Goal: Task Accomplishment & Management: Manage account settings

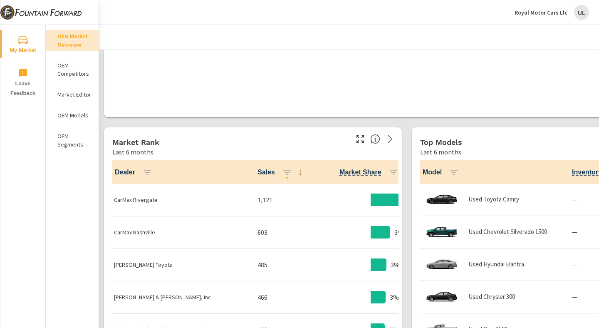
scroll to position [0, 0]
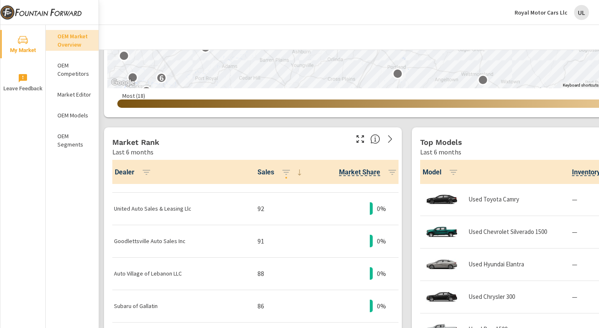
scroll to position [1602, 0]
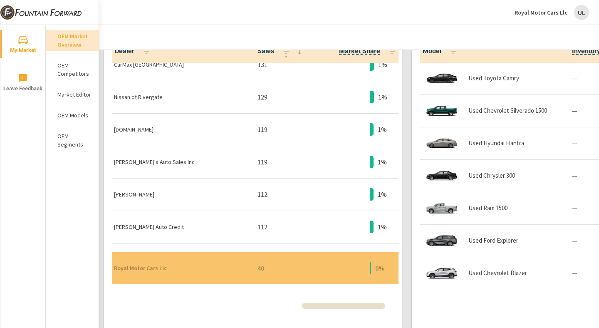
scroll to position [126, 0]
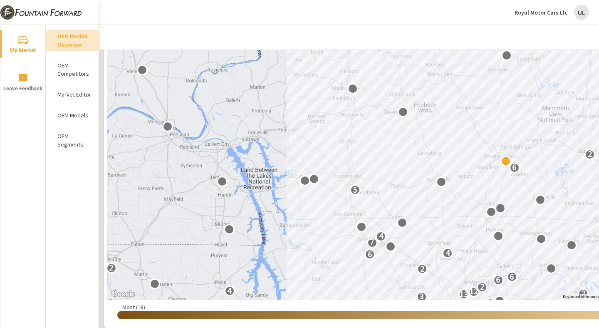
click at [556, 11] on p "Royal Motor Cars Llc" at bounding box center [541, 12] width 53 height 7
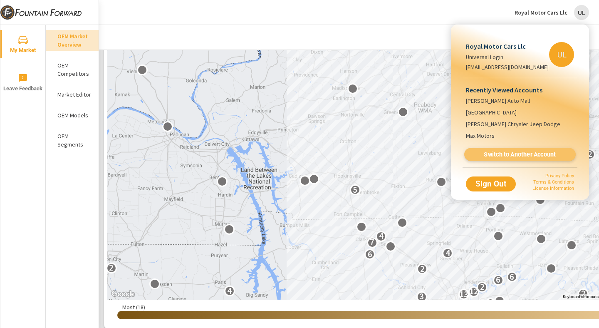
click at [497, 151] on span "Switch to Another Account" at bounding box center [520, 155] width 102 height 8
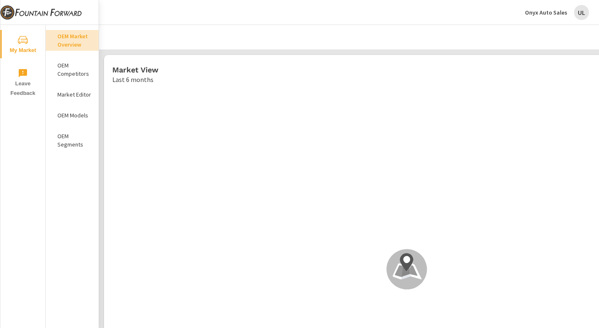
scroll to position [0, 0]
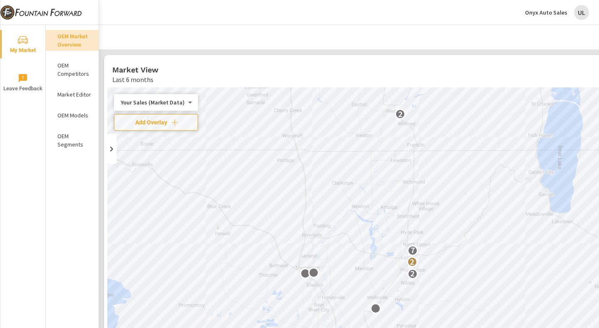
drag, startPoint x: 499, startPoint y: 66, endPoint x: 426, endPoint y: 47, distance: 75.7
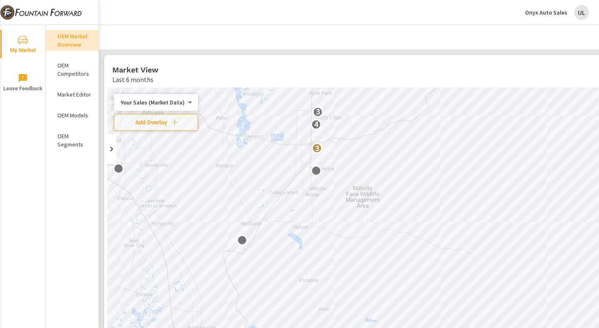
drag, startPoint x: 430, startPoint y: 169, endPoint x: 351, endPoint y: 311, distance: 162.1
click at [354, 315] on div "4 2 2 3 2 3 3 5 10 8 3 4 3" at bounding box center [406, 256] width 599 height 338
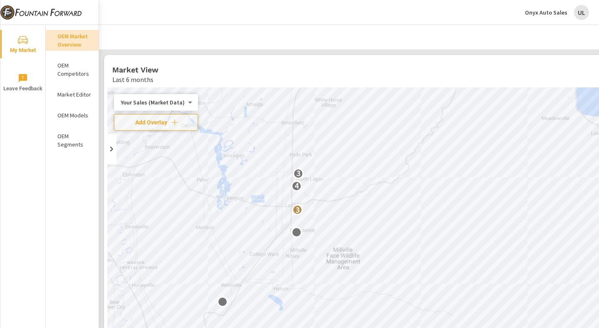
drag, startPoint x: 380, startPoint y: 152, endPoint x: 369, endPoint y: 202, distance: 50.8
click at [369, 202] on div "3 2 3 3 5 10 8 3 4 3 2" at bounding box center [406, 256] width 599 height 338
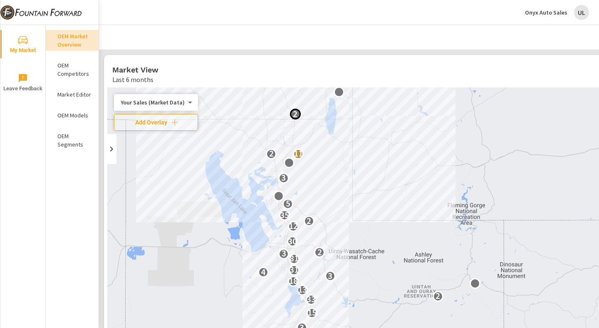
click at [299, 110] on div "← Move left → Move right ↑ Move up ↓ Move down + Zoom in - Zoom out Home Jump l…" at bounding box center [406, 269] width 599 height 364
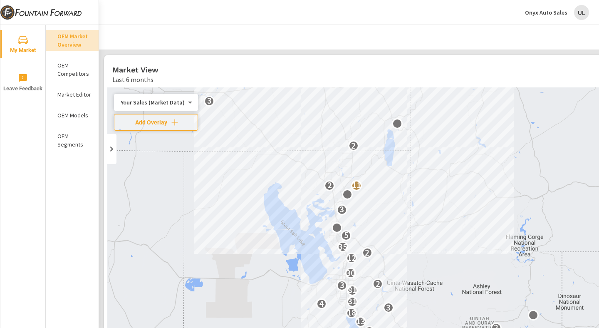
drag, startPoint x: 375, startPoint y: 194, endPoint x: 448, endPoint y: 221, distance: 78.5
click at [448, 221] on div "2 3 15 33 2 13 18 3 4 31 81 3 2 30 12 2 35 5 3 11 2 2 3 5 11 2 9 3 2" at bounding box center [406, 256] width 599 height 338
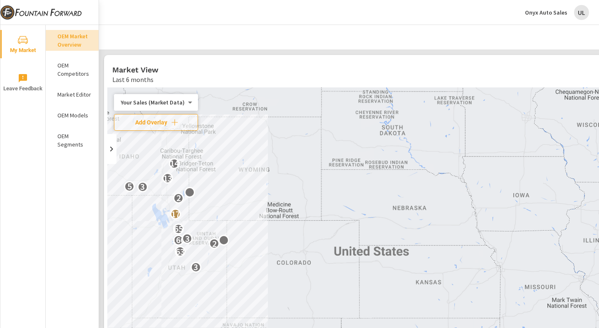
drag, startPoint x: 488, startPoint y: 219, endPoint x: 236, endPoint y: 210, distance: 252.8
click at [236, 210] on div "3 63 2 160 3 65 17 2 3 5 13 14" at bounding box center [406, 256] width 599 height 338
drag, startPoint x: 427, startPoint y: 211, endPoint x: 353, endPoint y: 211, distance: 74.1
click at [353, 211] on div "3 63 2 160 3 65 17 2 3 5 13 14" at bounding box center [406, 256] width 599 height 338
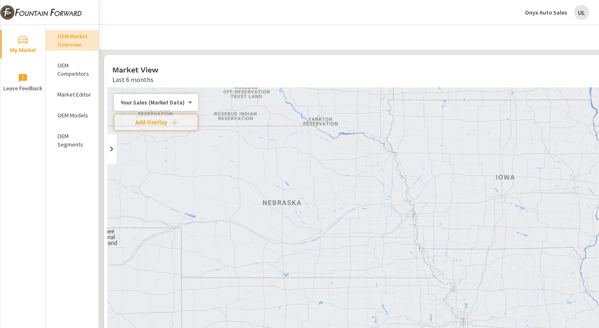
click at [486, 30] on div at bounding box center [407, 37] width 596 height 25
click at [581, 11] on div "UL" at bounding box center [581, 12] width 15 height 15
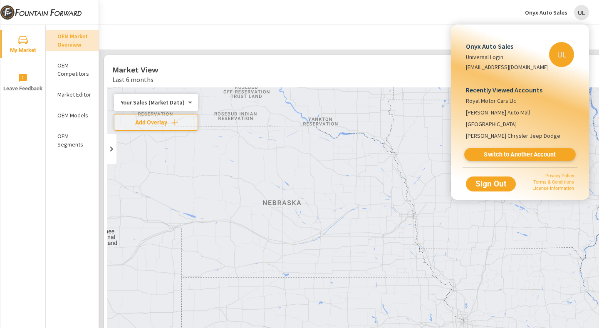
click at [493, 156] on span "Switch to Another Account" at bounding box center [520, 155] width 102 height 8
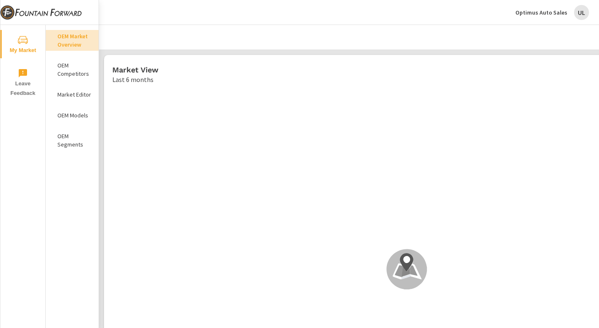
scroll to position [0, 0]
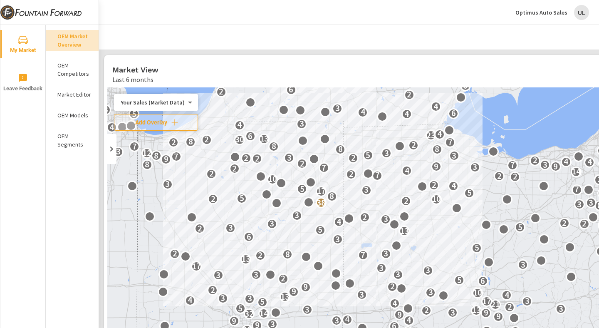
drag, startPoint x: 458, startPoint y: 252, endPoint x: 363, endPoint y: 199, distance: 108.6
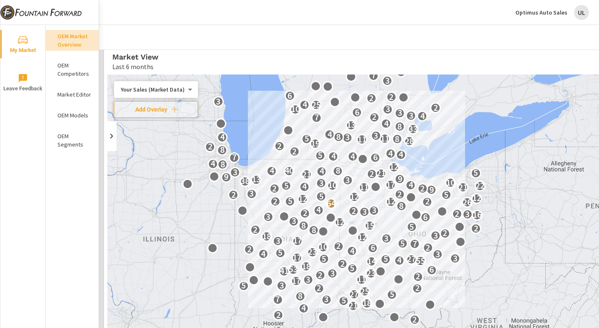
scroll to position [15, 0]
